Goal: Find specific page/section: Find specific page/section

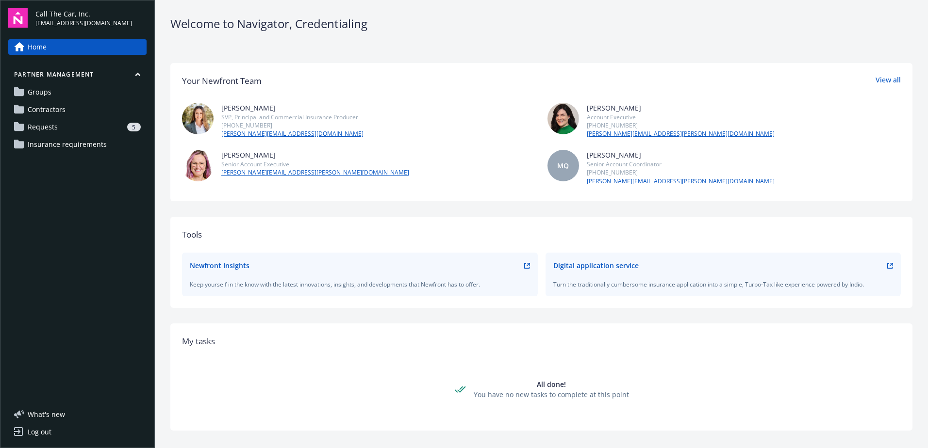
click at [36, 134] on span "Requests" at bounding box center [43, 127] width 30 height 16
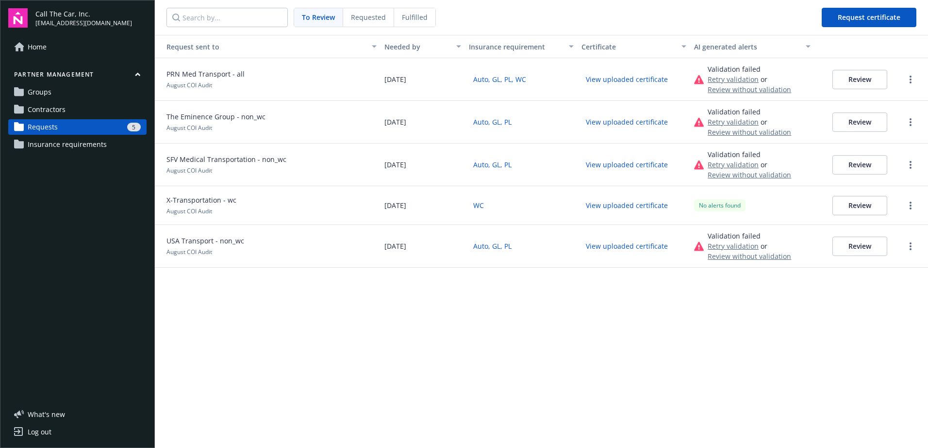
click at [608, 249] on button "View uploaded certificate" at bounding box center [626, 246] width 91 height 15
click at [617, 126] on button "View uploaded certificate" at bounding box center [626, 122] width 91 height 15
click at [597, 211] on button "View uploaded certificate" at bounding box center [626, 205] width 91 height 15
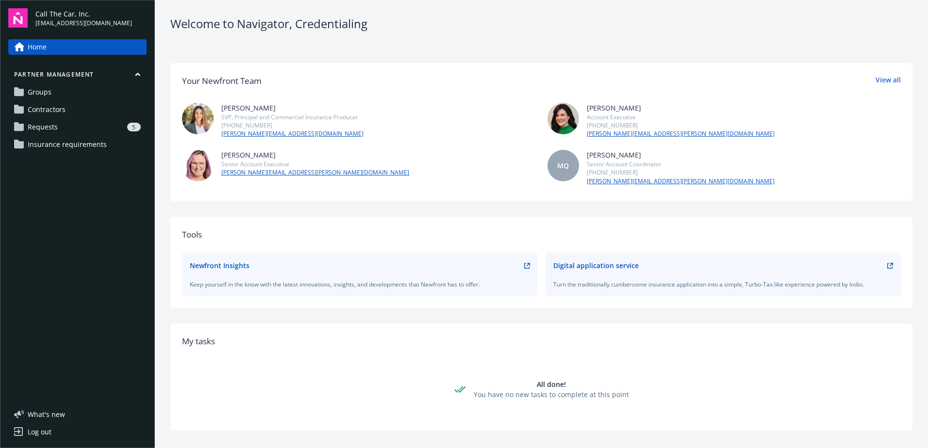
click at [27, 135] on link "Requests 5" at bounding box center [77, 127] width 138 height 16
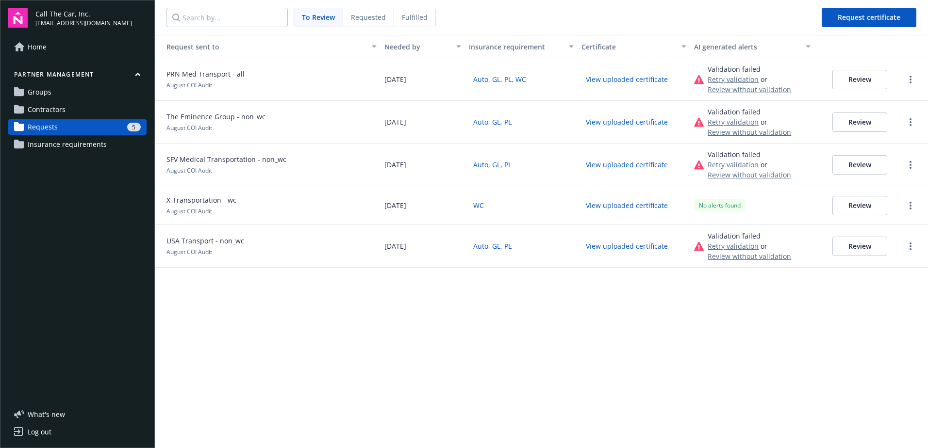
click at [48, 152] on span "Insurance requirements" at bounding box center [67, 145] width 79 height 16
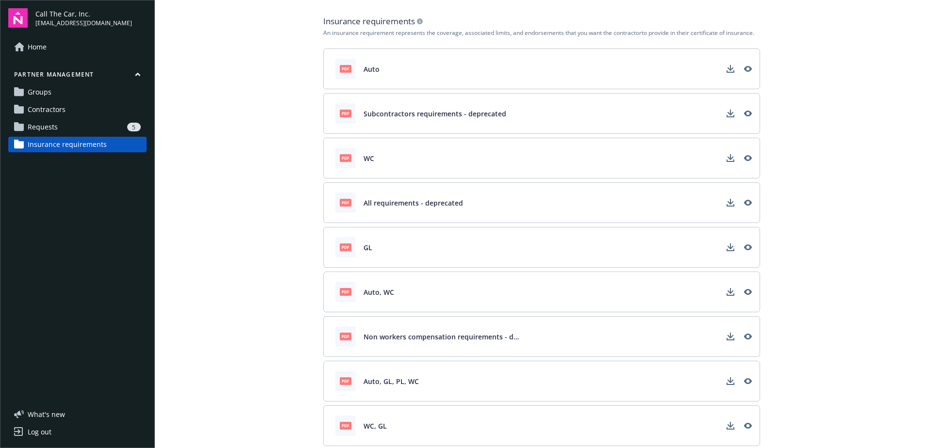
click at [45, 134] on span "Requests" at bounding box center [43, 127] width 30 height 16
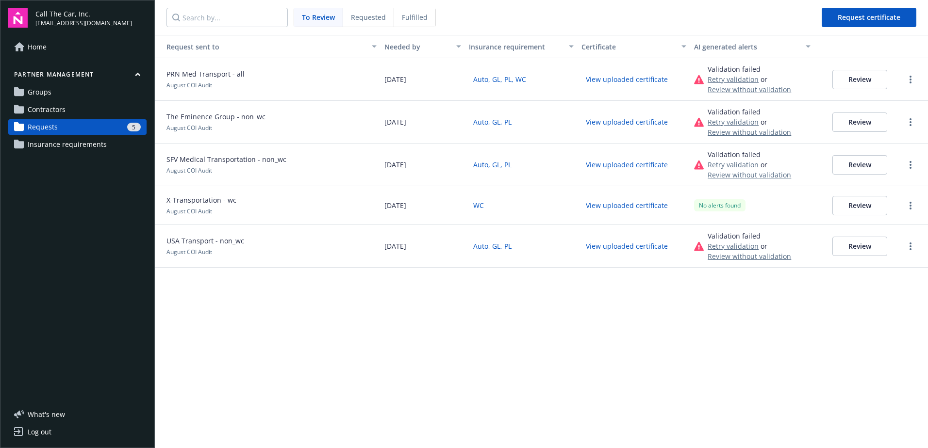
click at [366, 18] on span "Requested" at bounding box center [368, 17] width 35 height 10
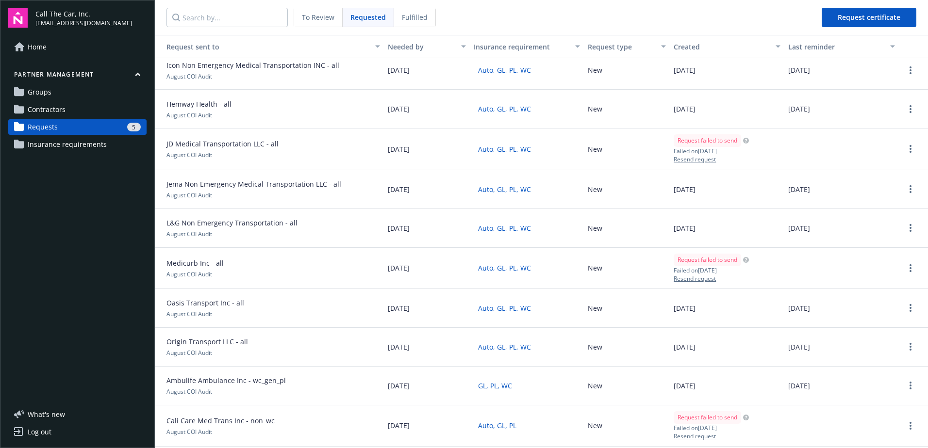
scroll to position [708, 0]
click at [65, 116] on span "Contractors" at bounding box center [47, 110] width 38 height 16
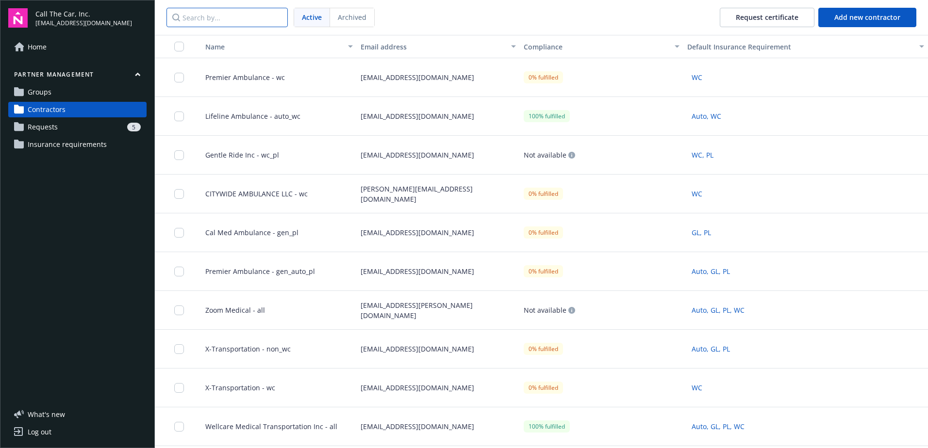
click at [199, 15] on input "Search by..." at bounding box center [226, 17] width 121 height 19
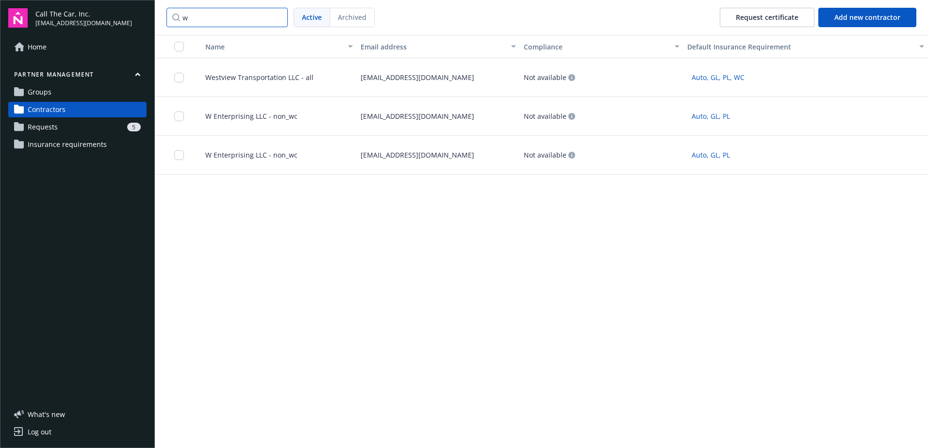
type input "w"
